Goal: Transaction & Acquisition: Purchase product/service

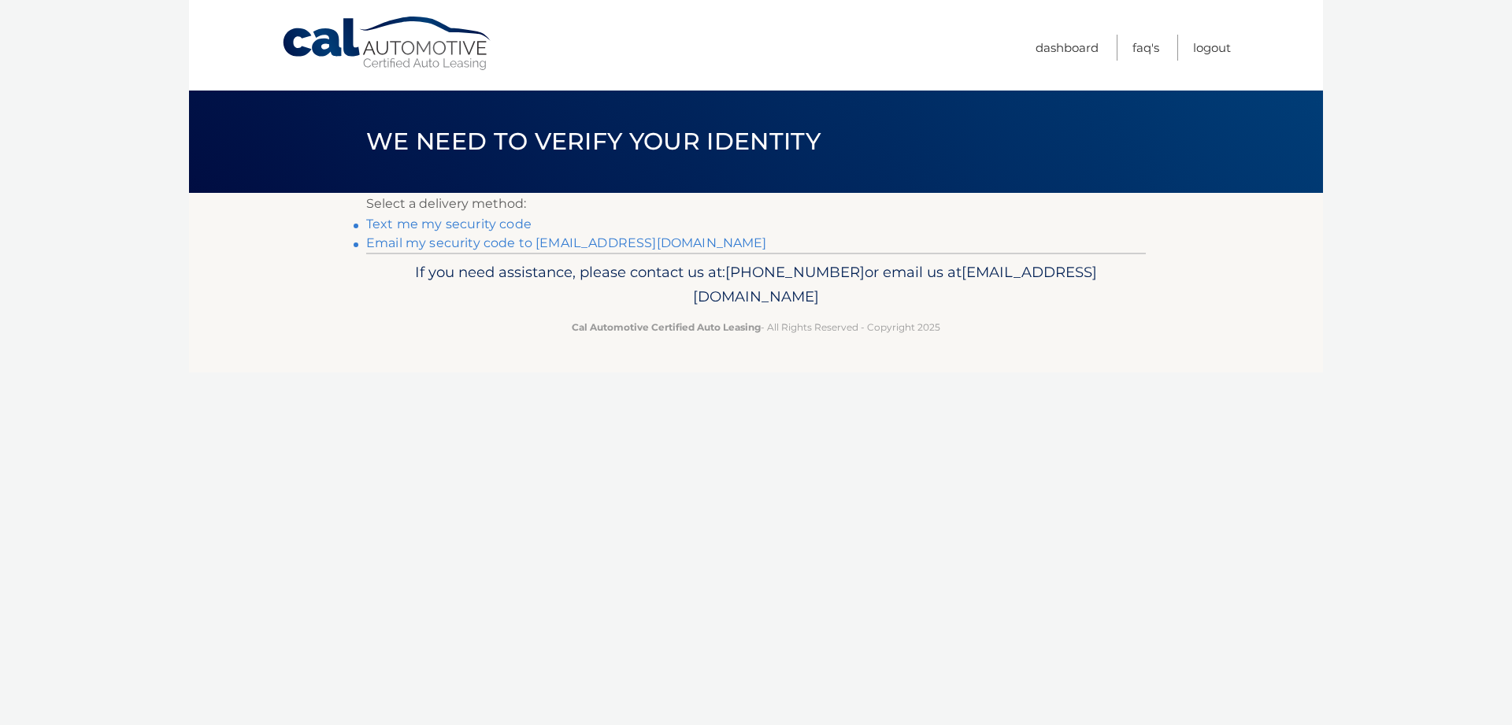
click at [596, 249] on link "Email my security code to m*****@rubinnjlaw.com" at bounding box center [566, 243] width 401 height 15
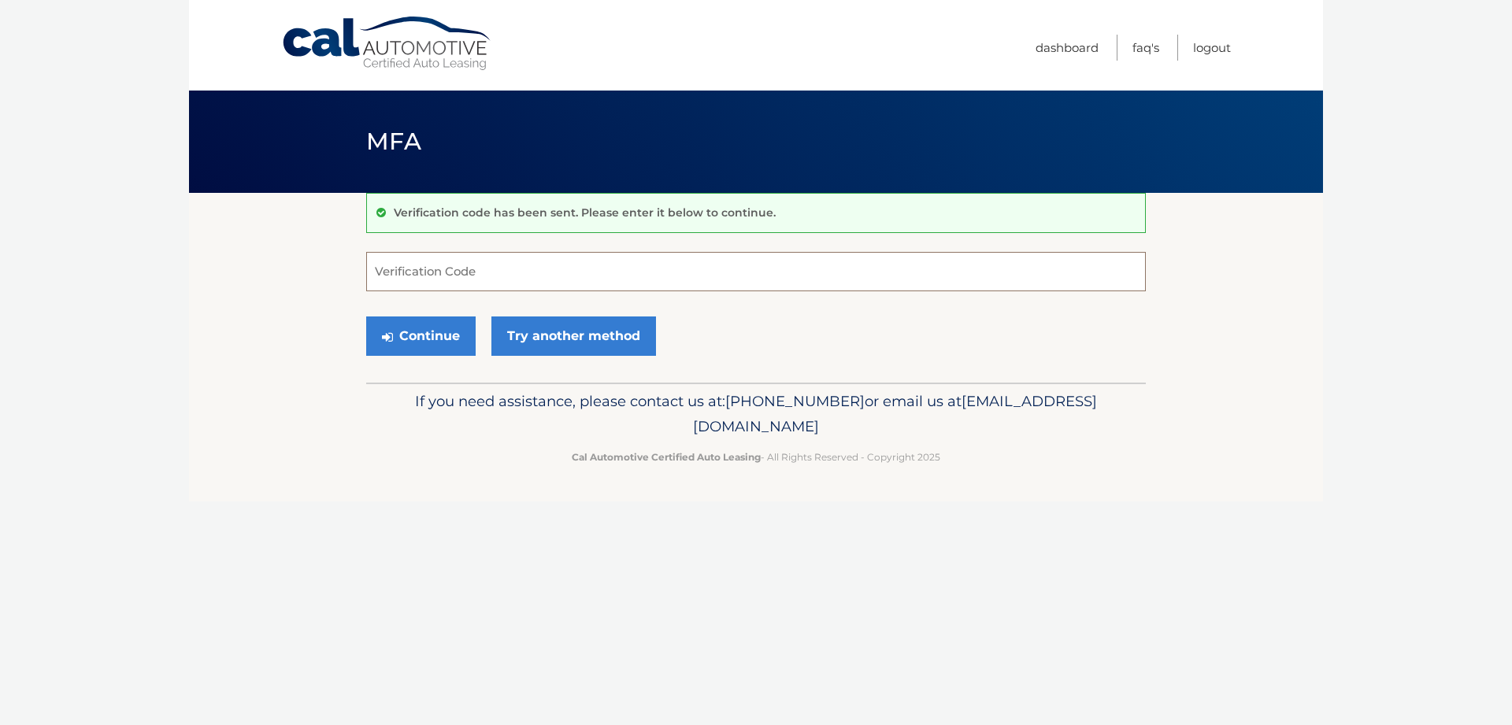
click at [425, 268] on input "Verification Code" at bounding box center [756, 271] width 780 height 39
type input "719305"
click at [439, 336] on button "Continue" at bounding box center [420, 336] width 109 height 39
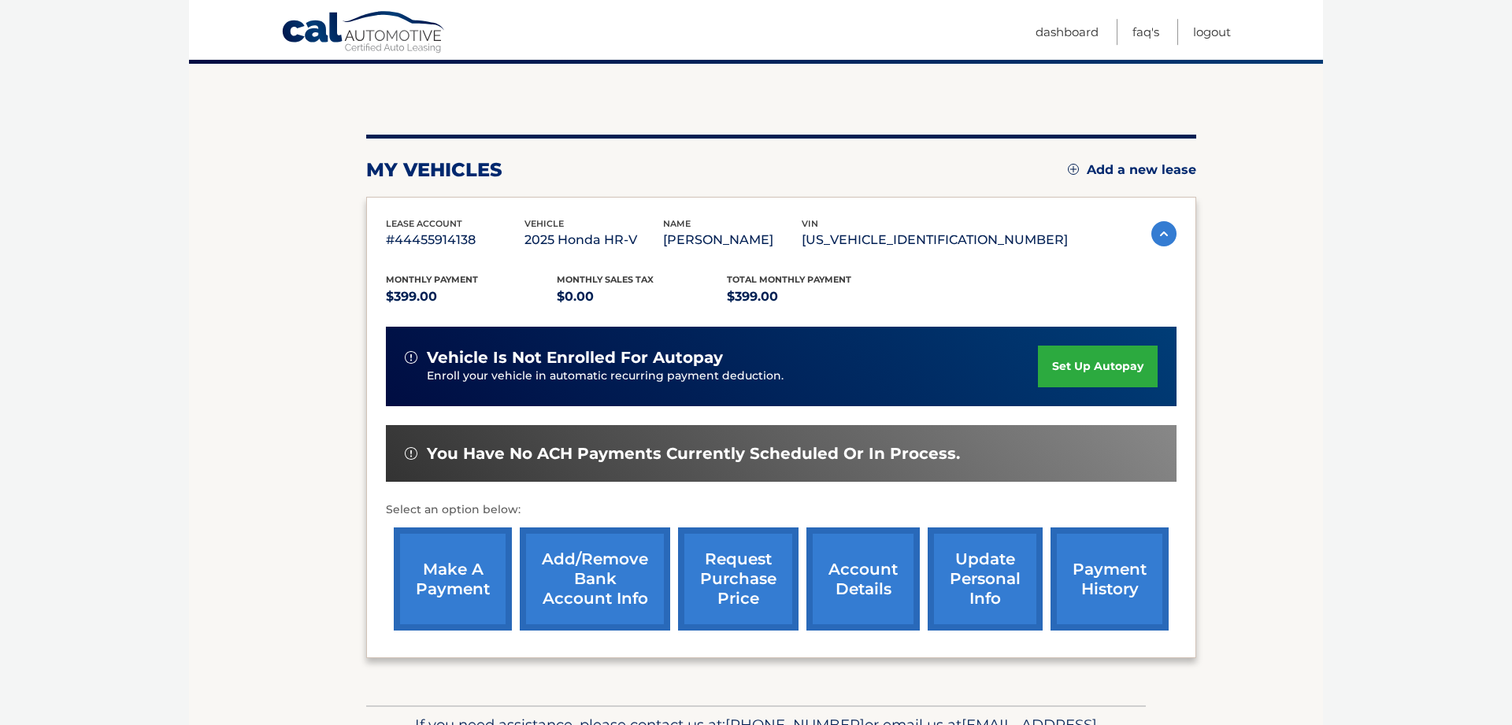
scroll to position [161, 0]
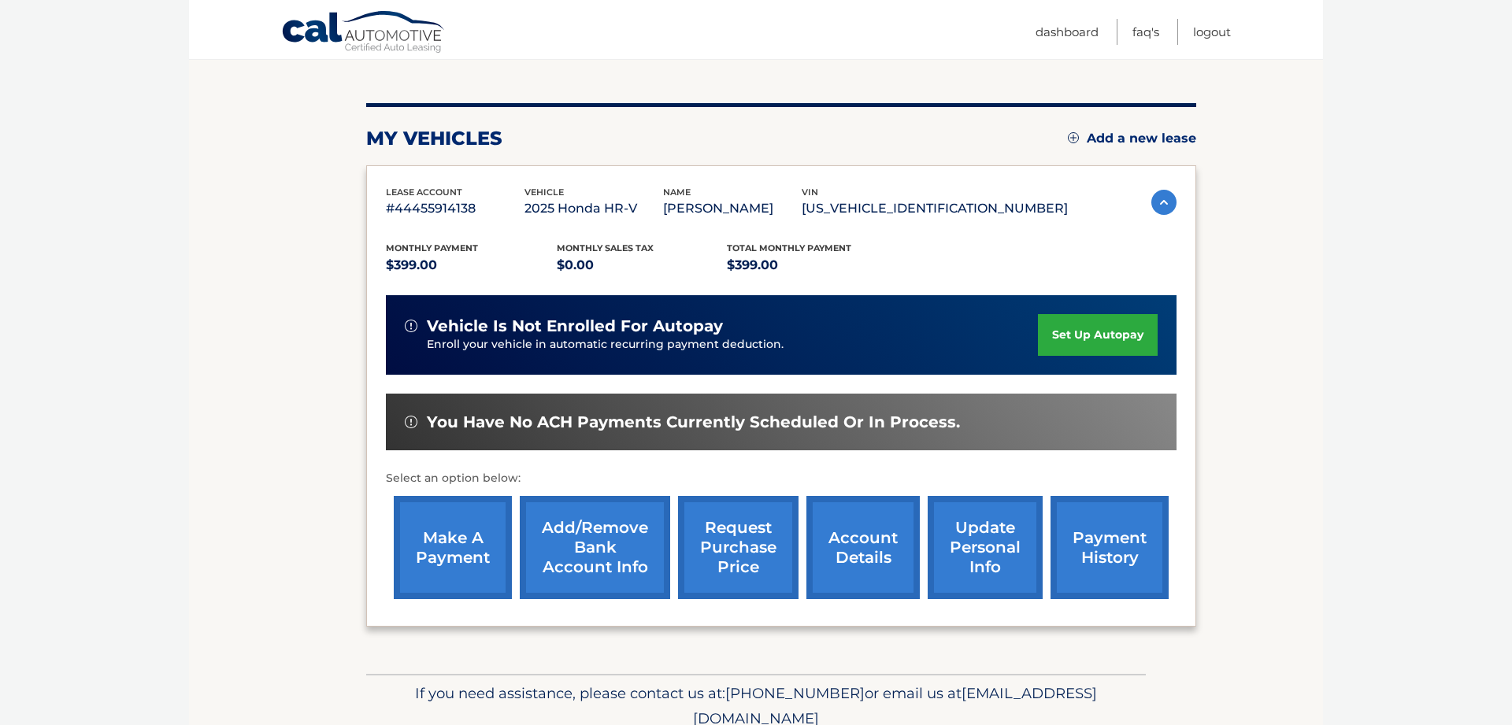
click at [476, 574] on link "make a payment" at bounding box center [453, 547] width 118 height 103
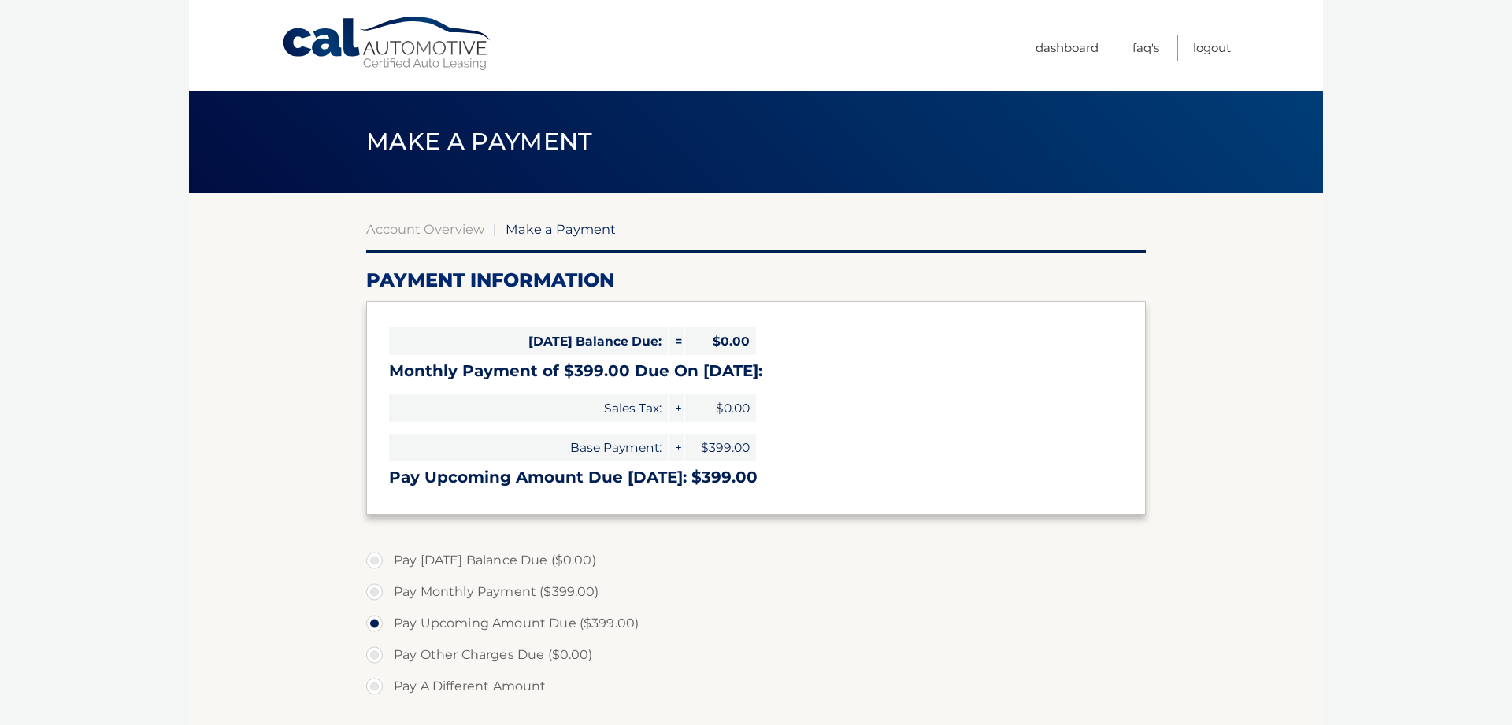
select select "NDIzYmVlYmYtNmQ0YS00M2IzLTlmMjUtZDBlZjRjNjM5YmI3"
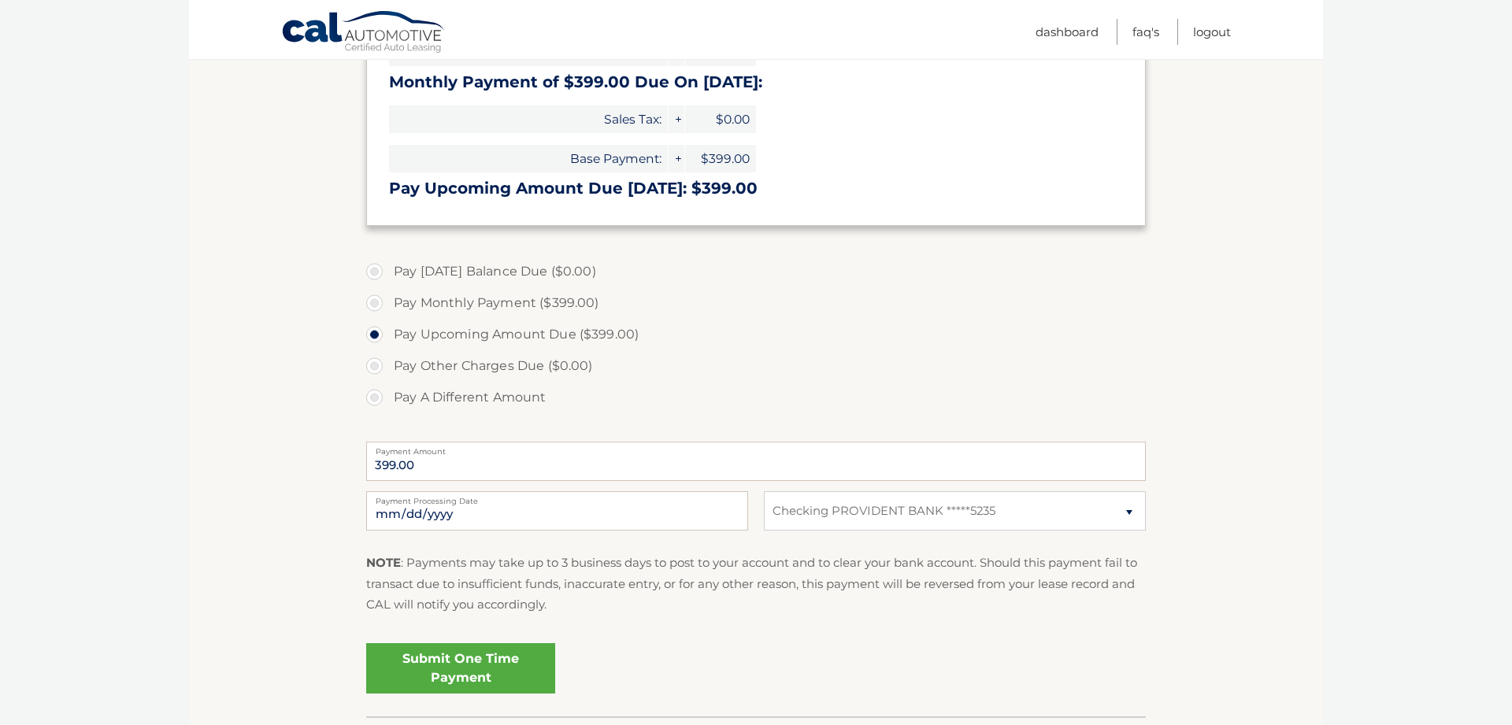
scroll to position [321, 0]
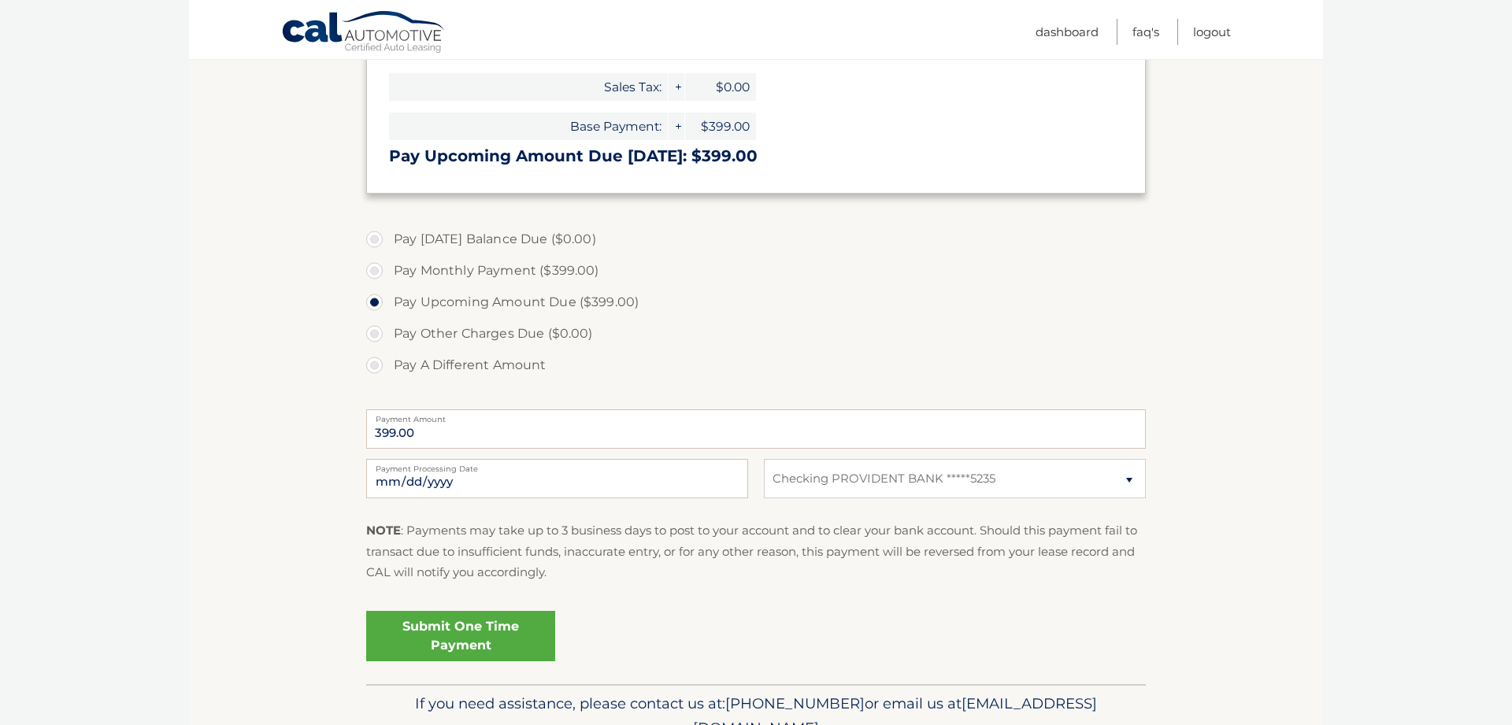
click at [487, 640] on link "Submit One Time Payment" at bounding box center [460, 636] width 189 height 50
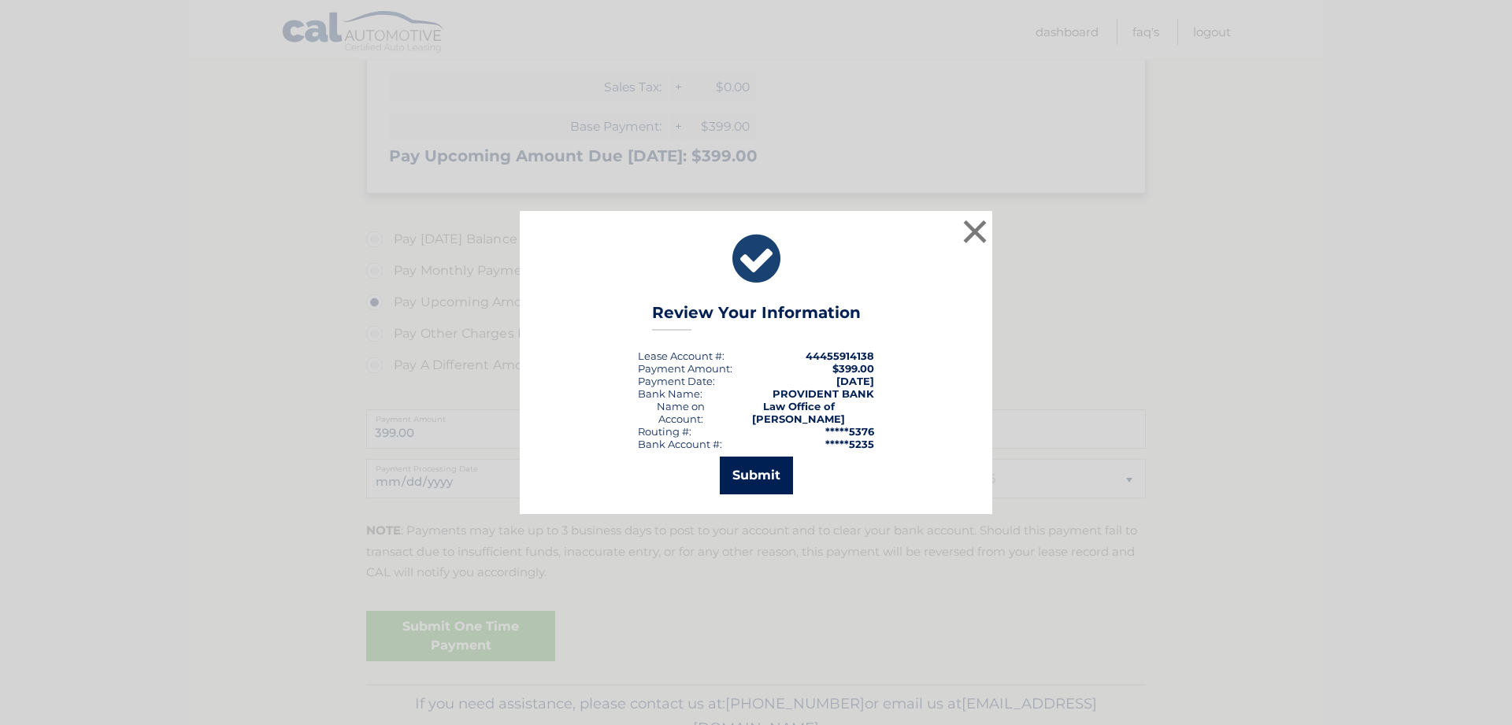
click at [753, 480] on button "Submit" at bounding box center [756, 476] width 73 height 38
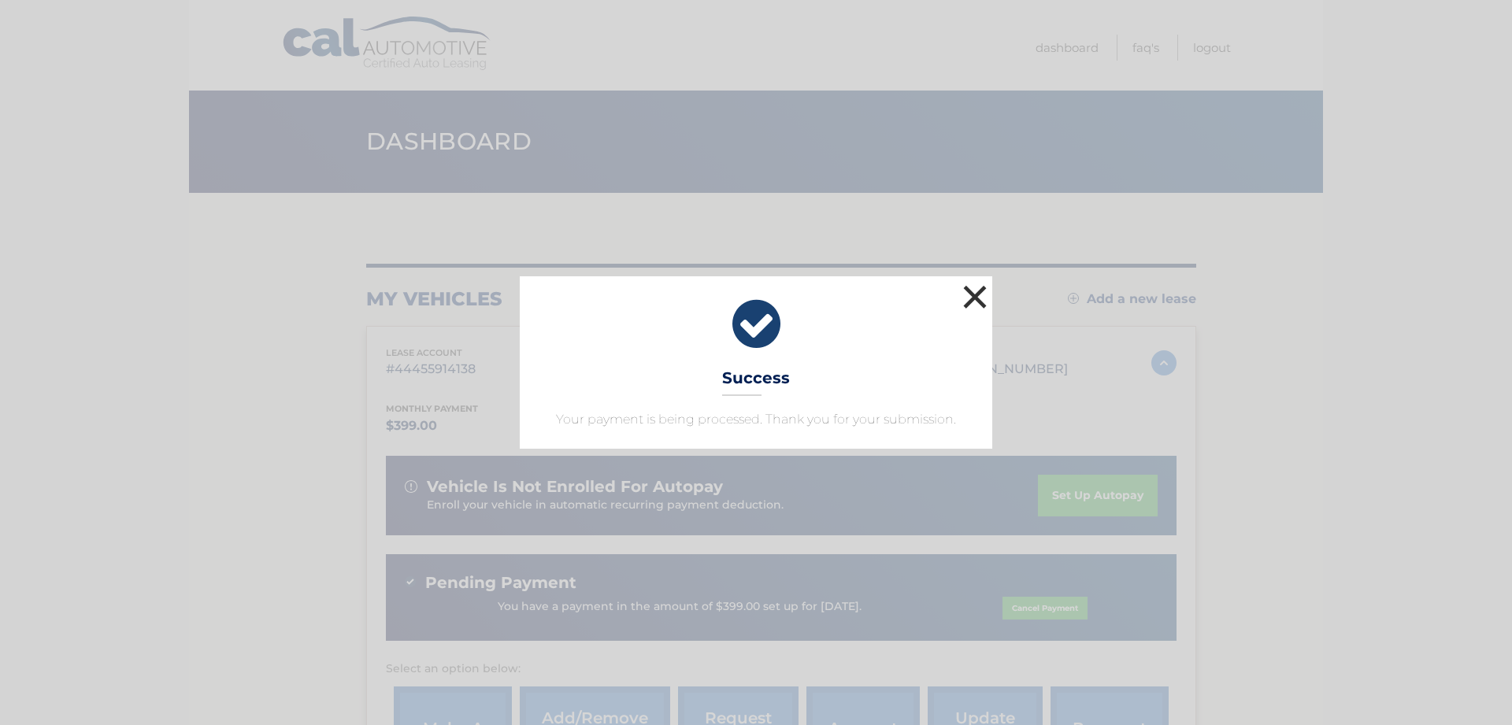
click at [974, 294] on button "×" at bounding box center [975, 297] width 32 height 32
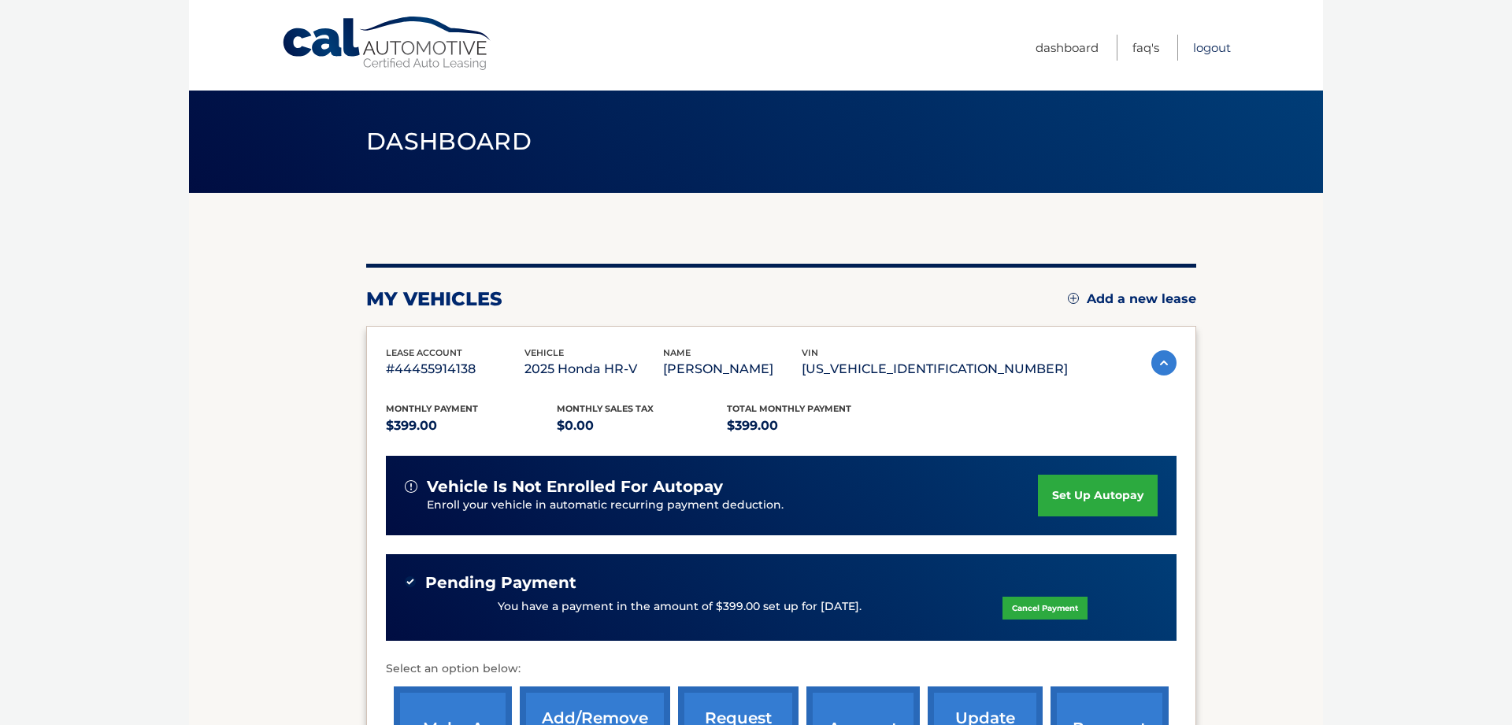
click at [1220, 49] on link "Logout" at bounding box center [1212, 48] width 38 height 26
